Goal: Task Accomplishment & Management: Manage account settings

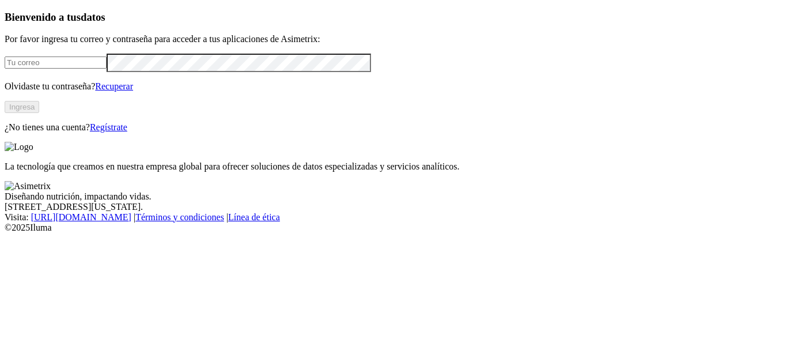
click at [53, 69] on input "email" at bounding box center [56, 62] width 102 height 12
type input "[PERSON_NAME][EMAIL_ADDRESS][PERSON_NAME][DOMAIN_NAME]"
click input "submit" at bounding box center [0, 0] width 0 height 0
